Goal: Check status

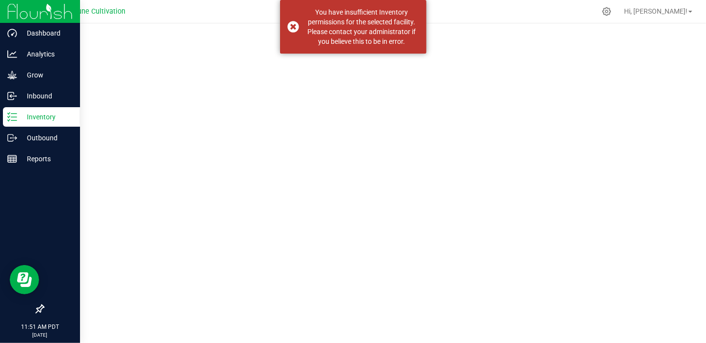
click at [25, 121] on p "Inventory" at bounding box center [46, 117] width 59 height 12
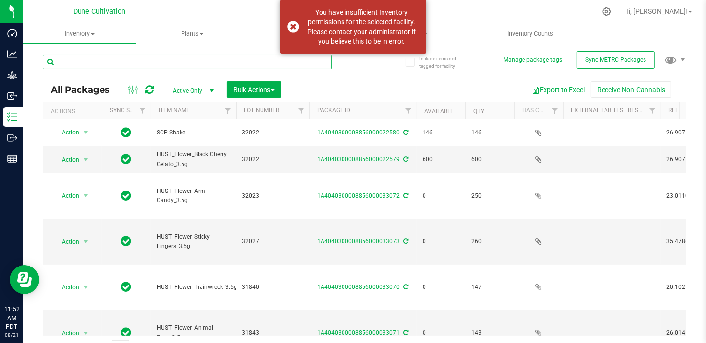
click at [151, 60] on input "text" at bounding box center [187, 62] width 289 height 15
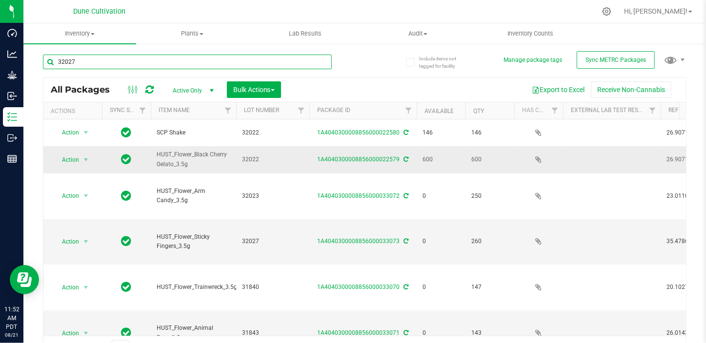
type input "32027"
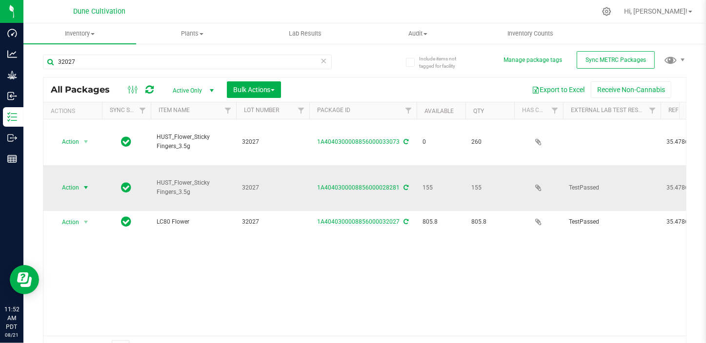
click at [83, 184] on span "select" at bounding box center [86, 188] width 8 height 8
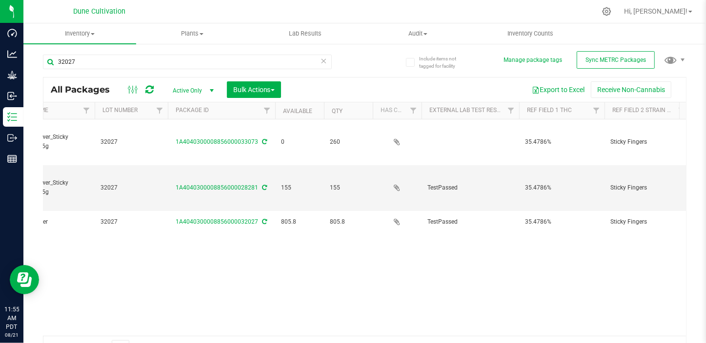
scroll to position [0, 76]
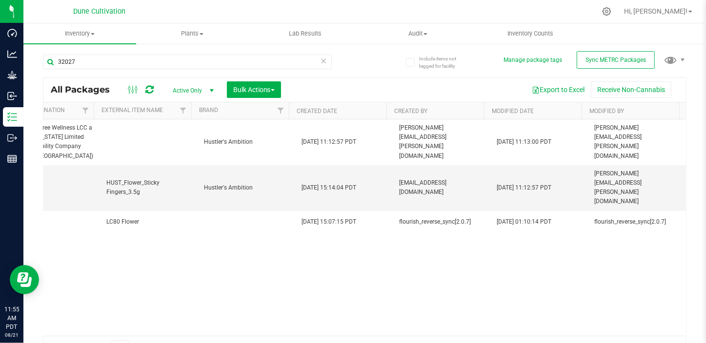
click at [499, 246] on div "Action Action Edit attributes Global inventory Locate package Package audit log…" at bounding box center [364, 227] width 642 height 216
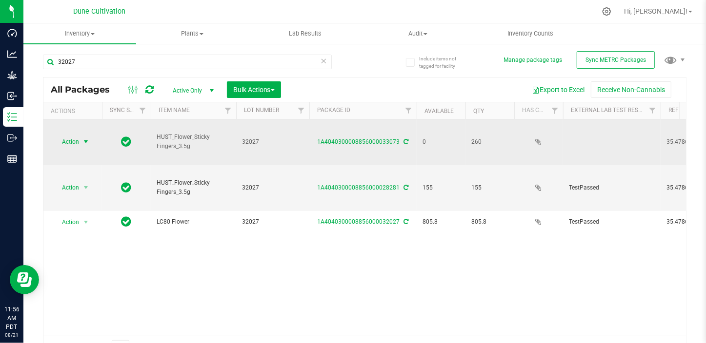
click at [78, 140] on span "Action" at bounding box center [66, 142] width 26 height 14
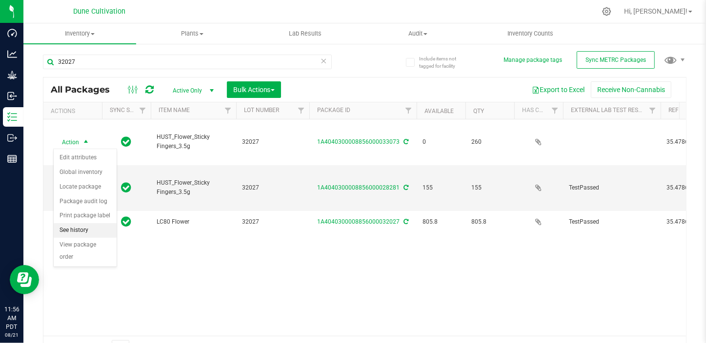
click at [79, 232] on li "See history" at bounding box center [85, 230] width 63 height 15
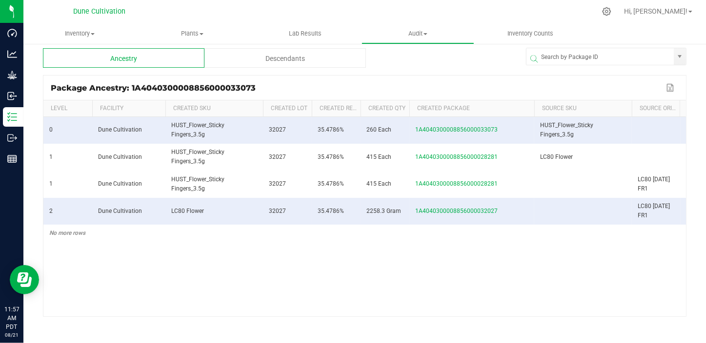
click at [532, 117] on div "Level Facility Created SKU Created Lot Created Ref Field Created Qty Created Pa…" at bounding box center [364, 208] width 642 height 216
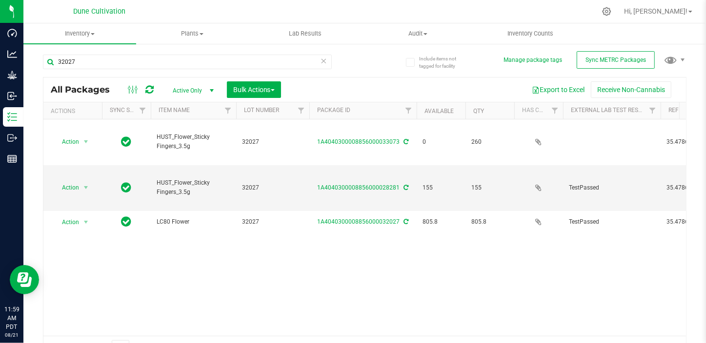
scroll to position [16, 0]
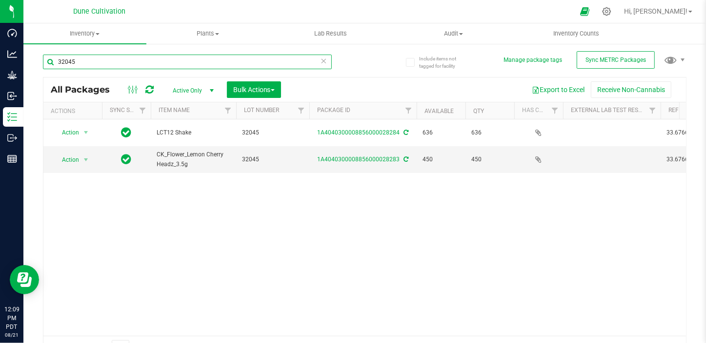
click at [107, 63] on input "32045" at bounding box center [187, 62] width 289 height 15
type input "32169"
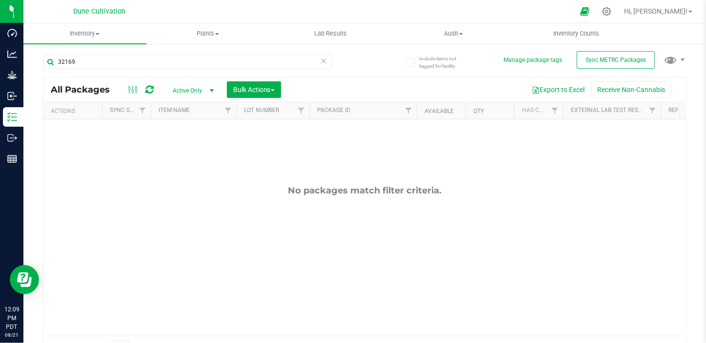
click at [185, 90] on span "Active Only" at bounding box center [191, 91] width 54 height 14
click at [197, 152] on li "All" at bounding box center [190, 150] width 53 height 15
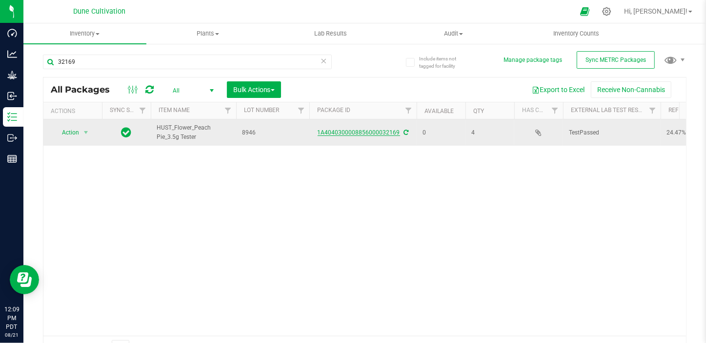
click at [358, 129] on link "1A4040300008856000032169" at bounding box center [358, 132] width 82 height 7
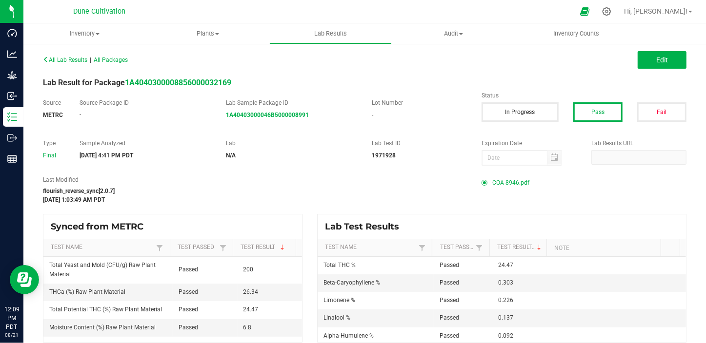
click at [494, 183] on span "COA 8946.pdf" at bounding box center [510, 183] width 37 height 15
